Goal: Task Accomplishment & Management: Manage account settings

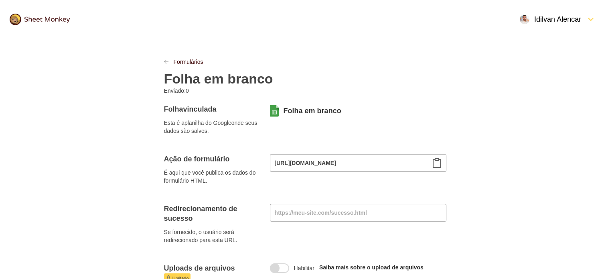
click at [434, 164] on icon "Área de transferência" at bounding box center [437, 163] width 10 height 10
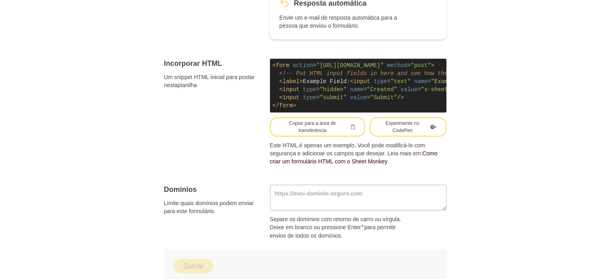
scroll to position [452, 0]
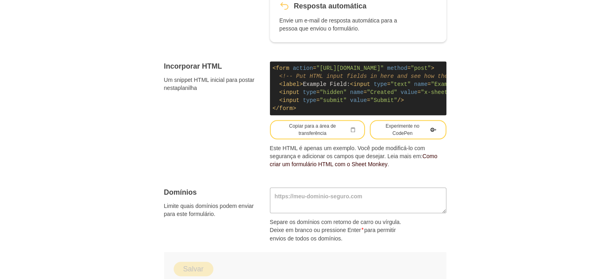
click at [300, 97] on code "< form action = "[URL][DOMAIN_NAME]" method = "post" > <!-- Put HTML input fiel…" at bounding box center [358, 88] width 176 height 54
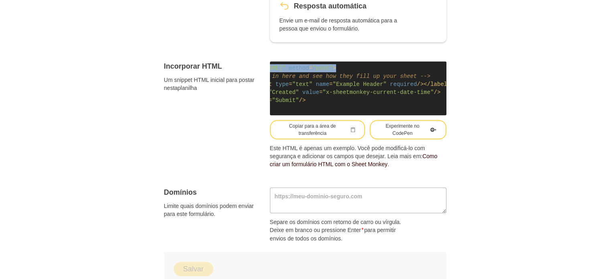
scroll to position [0, 112]
drag, startPoint x: 273, startPoint y: 59, endPoint x: 447, endPoint y: 60, distance: 174.0
copy span "< form action = "[URL][DOMAIN_NAME]" method = "post" >"
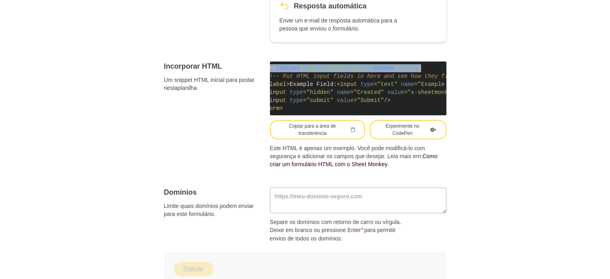
scroll to position [0, 0]
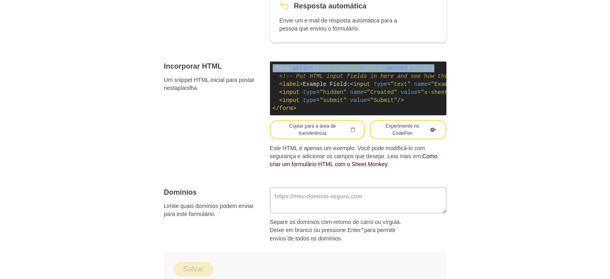
copy span "< form action = "[URL][DOMAIN_NAME]" method = "post" >"
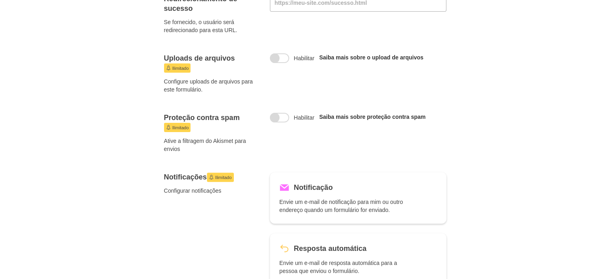
scroll to position [51, 0]
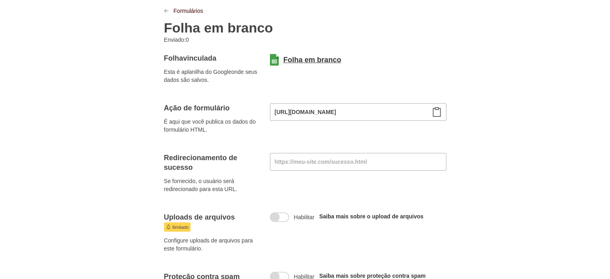
click at [301, 59] on font "Folha em branco" at bounding box center [312, 60] width 58 height 8
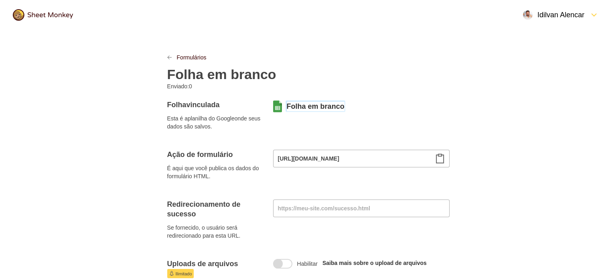
scroll to position [0, 0]
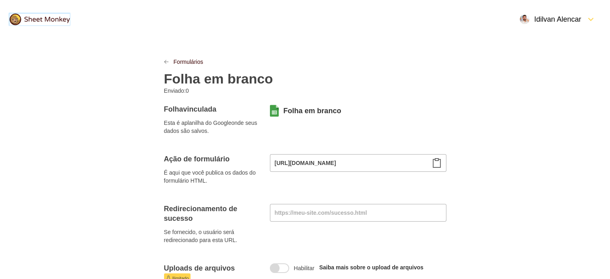
click at [584, 23] on div "Abrir Menu" at bounding box center [583, 19] width 5 height 10
click at [544, 39] on font "Subscrição" at bounding box center [533, 37] width 28 height 6
